Goal: Use online tool/utility

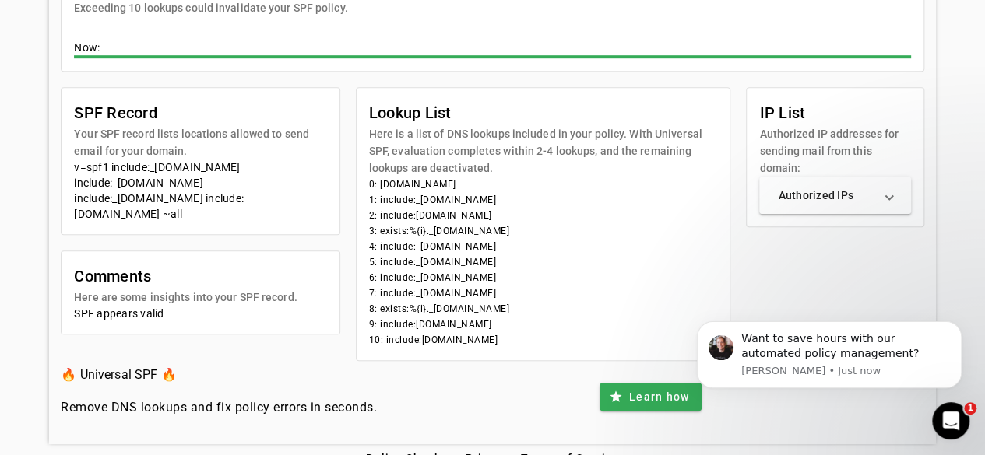
scroll to position [352, 0]
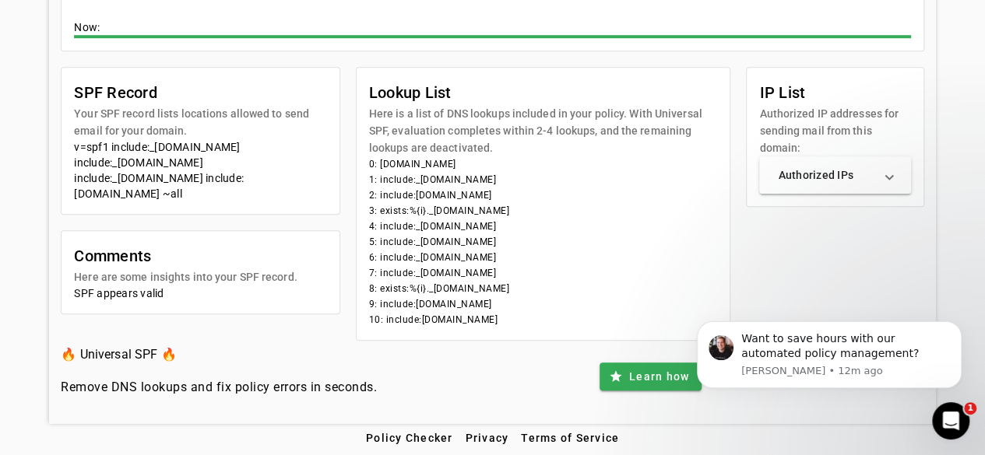
drag, startPoint x: 294, startPoint y: 177, endPoint x: 65, endPoint y: 138, distance: 232.1
click at [65, 139] on mat-card-content "v=spf1 include:_[DOMAIN_NAME] include:_[DOMAIN_NAME] include:_[DOMAIN_NAME] inc…" at bounding box center [199, 176] width 277 height 75
copy div "v=spf1 include:_[DOMAIN_NAME] include:_[DOMAIN_NAME] include:_[DOMAIN_NAME] inc…"
drag, startPoint x: 606, startPoint y: 322, endPoint x: 395, endPoint y: 101, distance: 305.0
click at [395, 101] on mat-card "Lookup List Here is a list of DNS lookups included in your policy. With Univers…" at bounding box center [543, 204] width 375 height 274
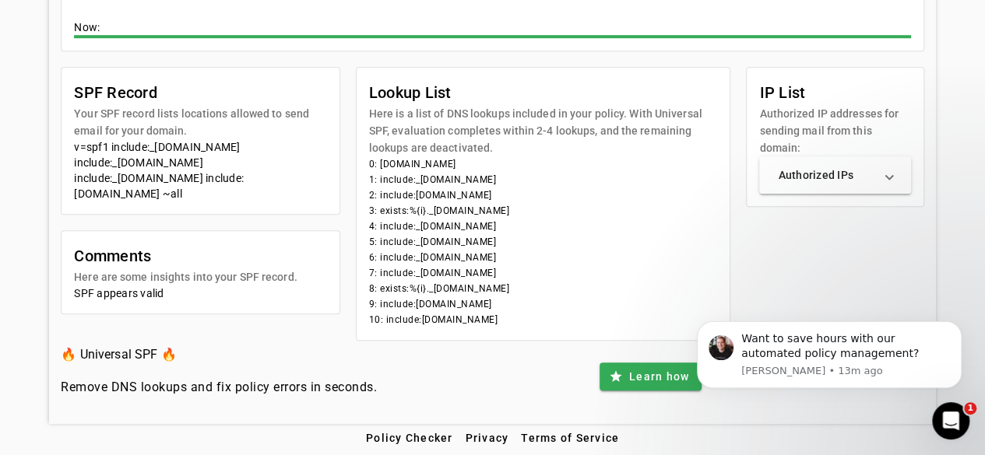
copy mat-card "Lookup List Here is a list of DNS lookups included in your policy. With Univers…"
click at [604, 205] on li "3: exists:%{i}._[DOMAIN_NAME]" at bounding box center [543, 211] width 349 height 16
click at [462, 320] on li "10: include:[DOMAIN_NAME]" at bounding box center [543, 320] width 349 height 16
